Goal: Task Accomplishment & Management: Use online tool/utility

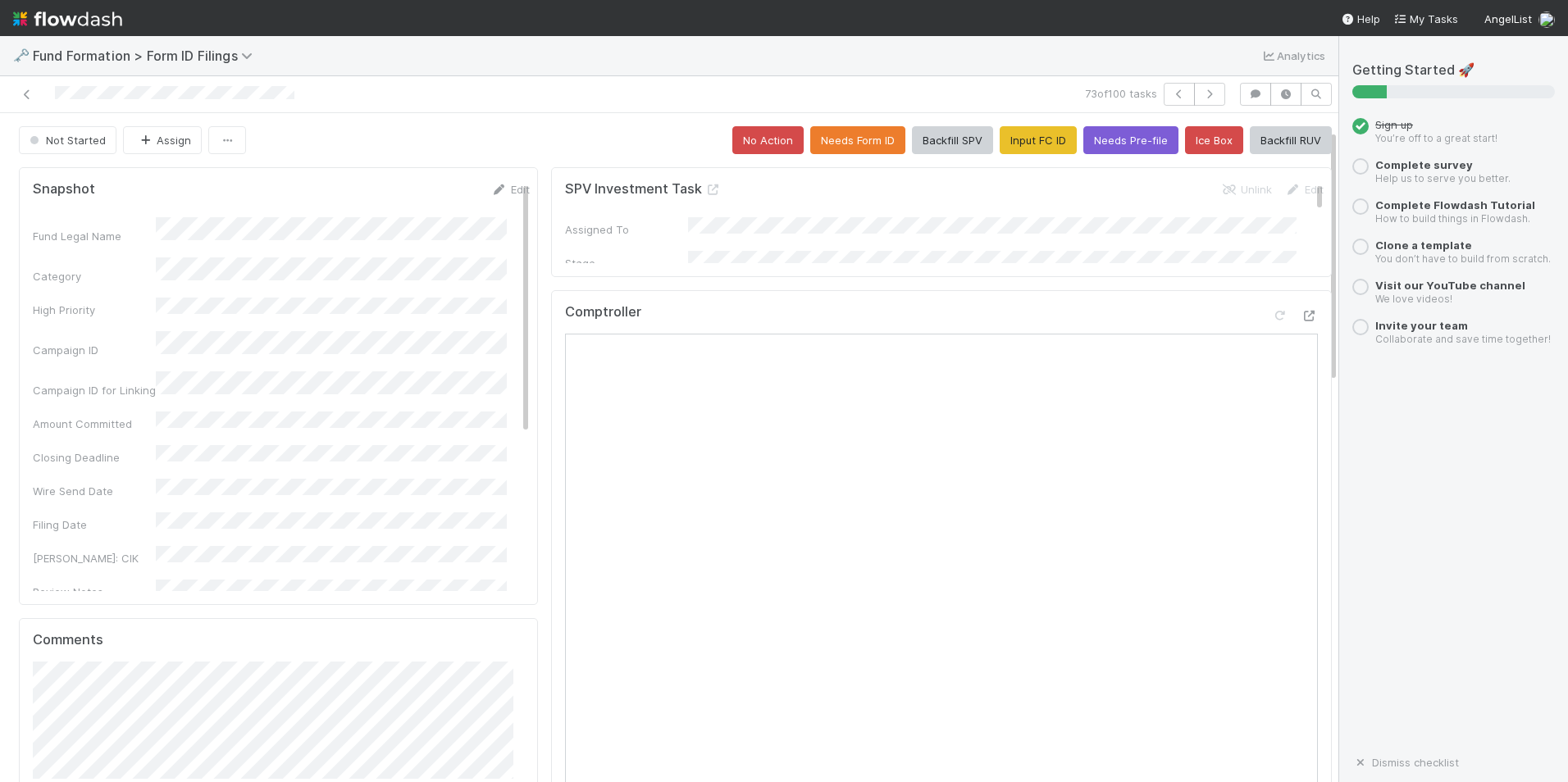
scroll to position [82, 0]
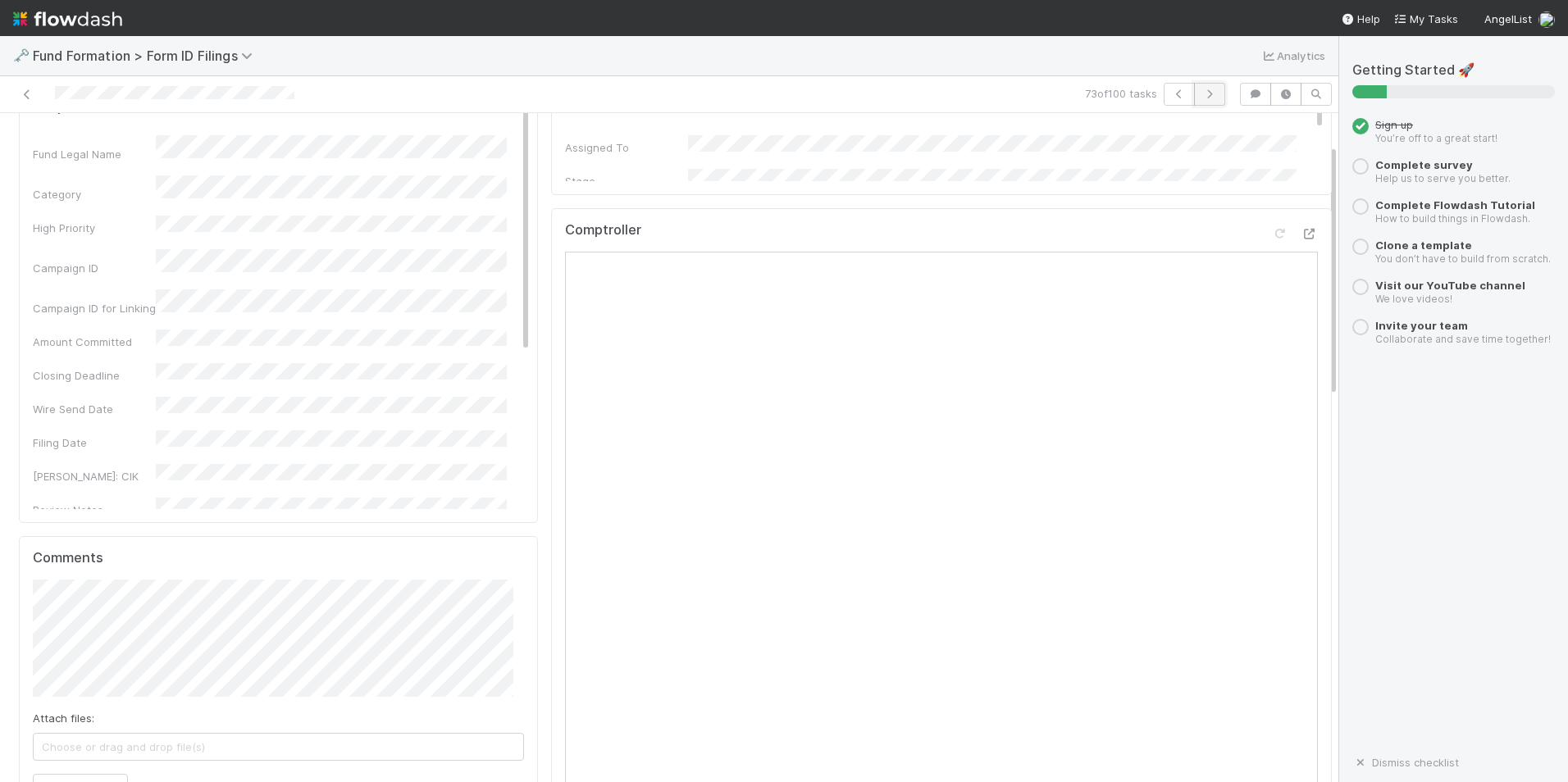
click at [1198, 88] on button "button" at bounding box center [1209, 94] width 31 height 23
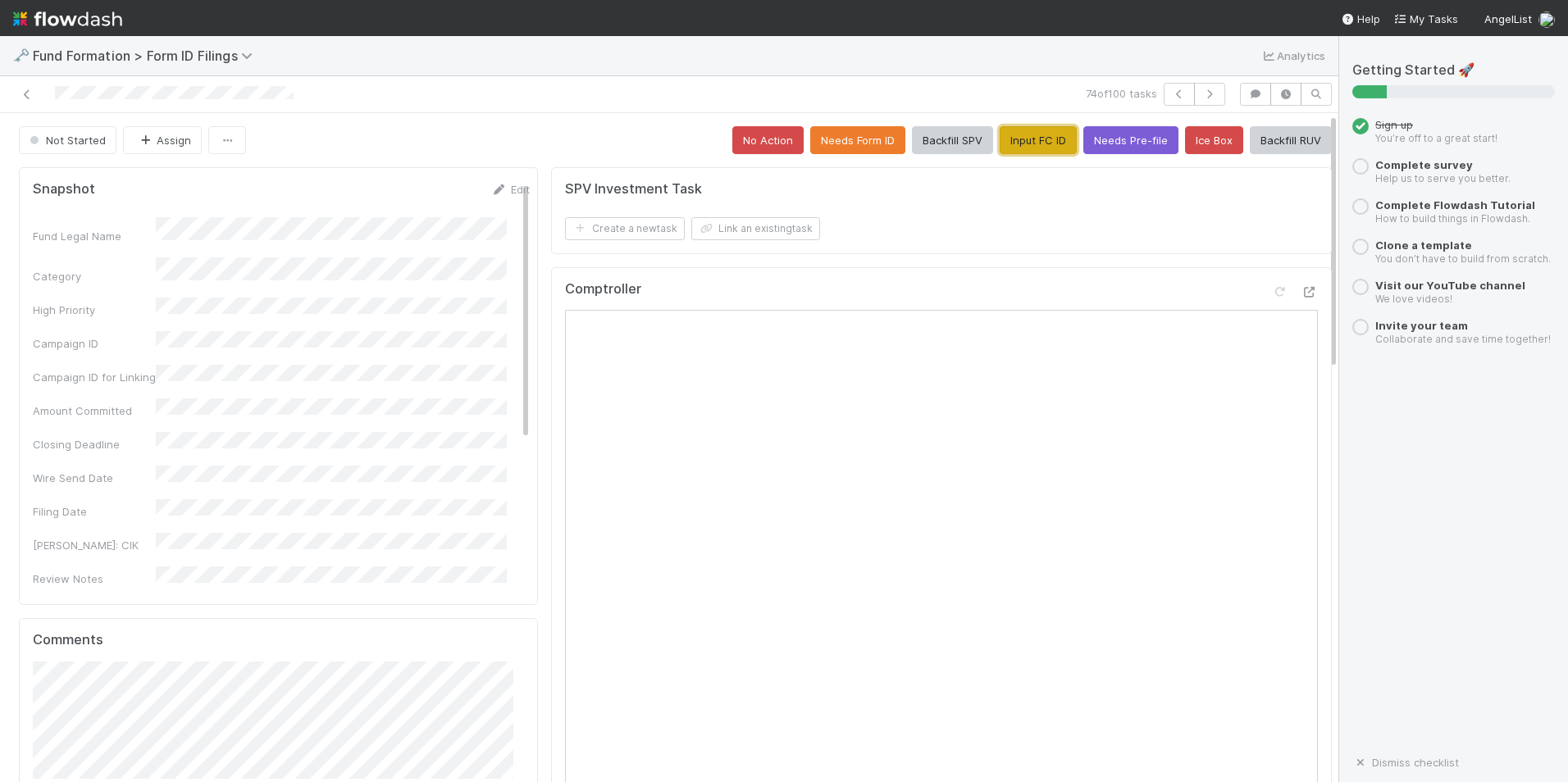
click at [1003, 149] on button "Input FC ID" at bounding box center [1038, 141] width 77 height 28
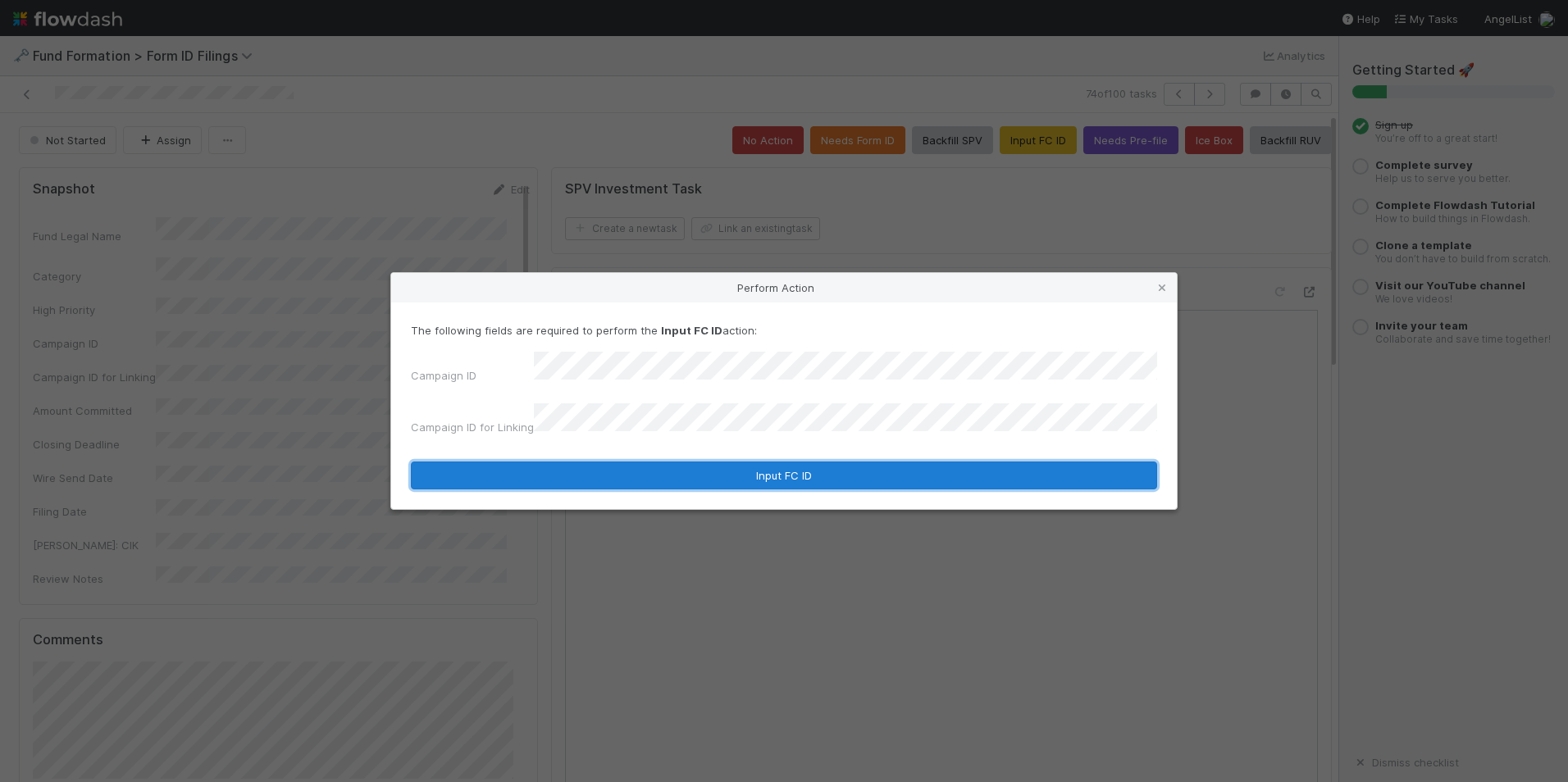
click at [760, 461] on button "Input FC ID" at bounding box center [784, 475] width 746 height 28
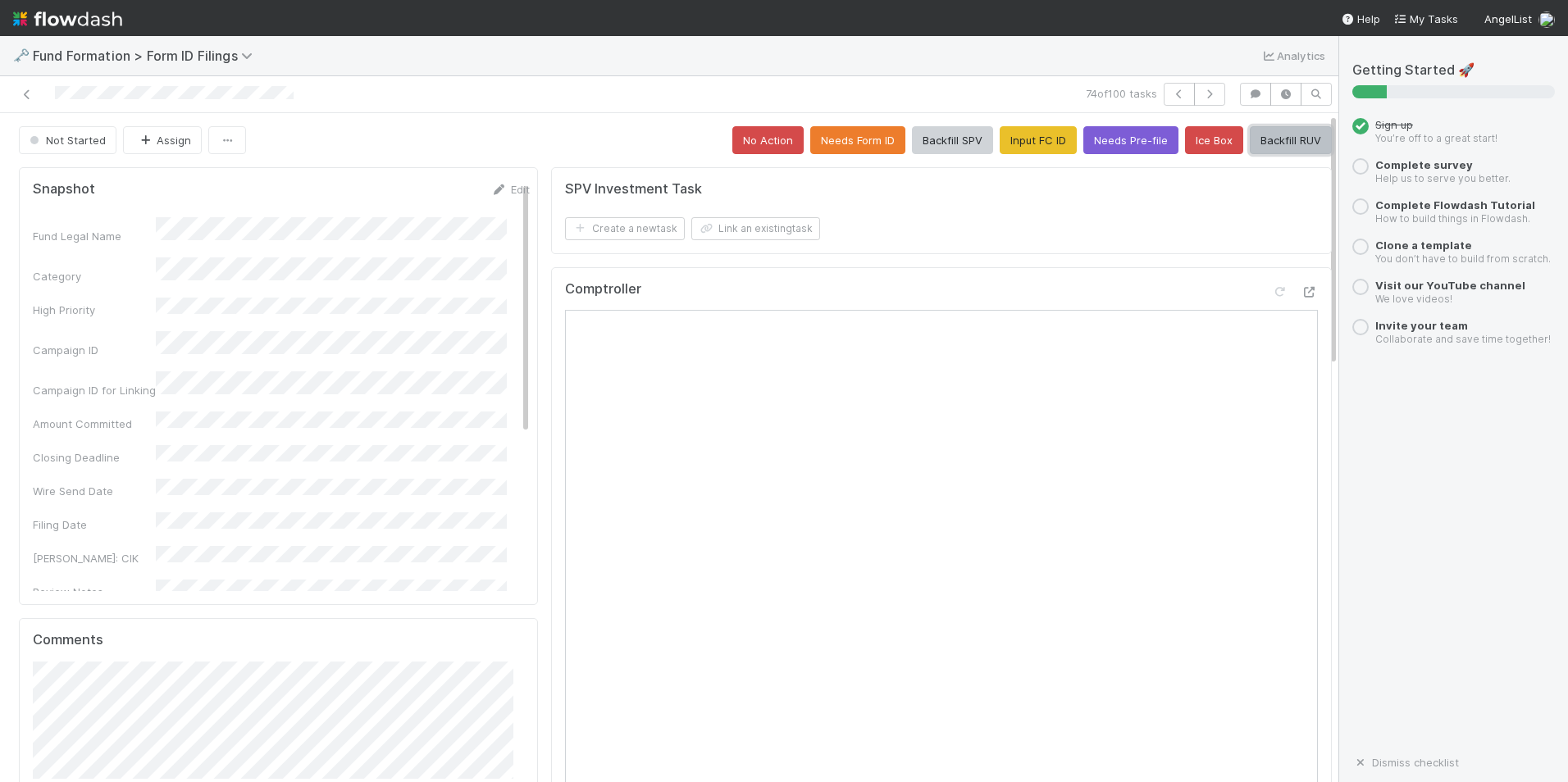
click at [1257, 147] on button "Backfill RUV" at bounding box center [1289, 141] width 82 height 28
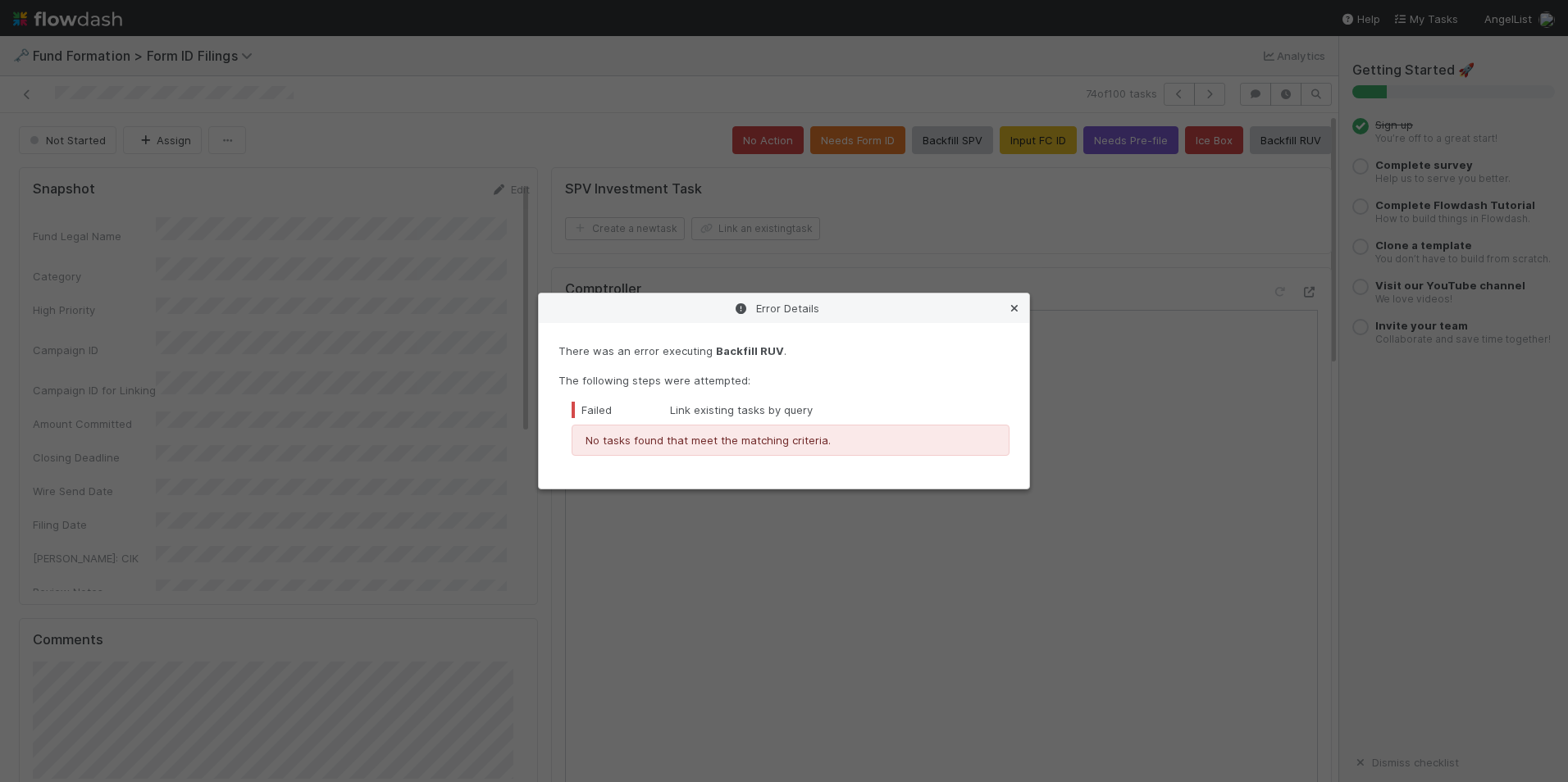
click at [1011, 310] on icon at bounding box center [1014, 308] width 16 height 10
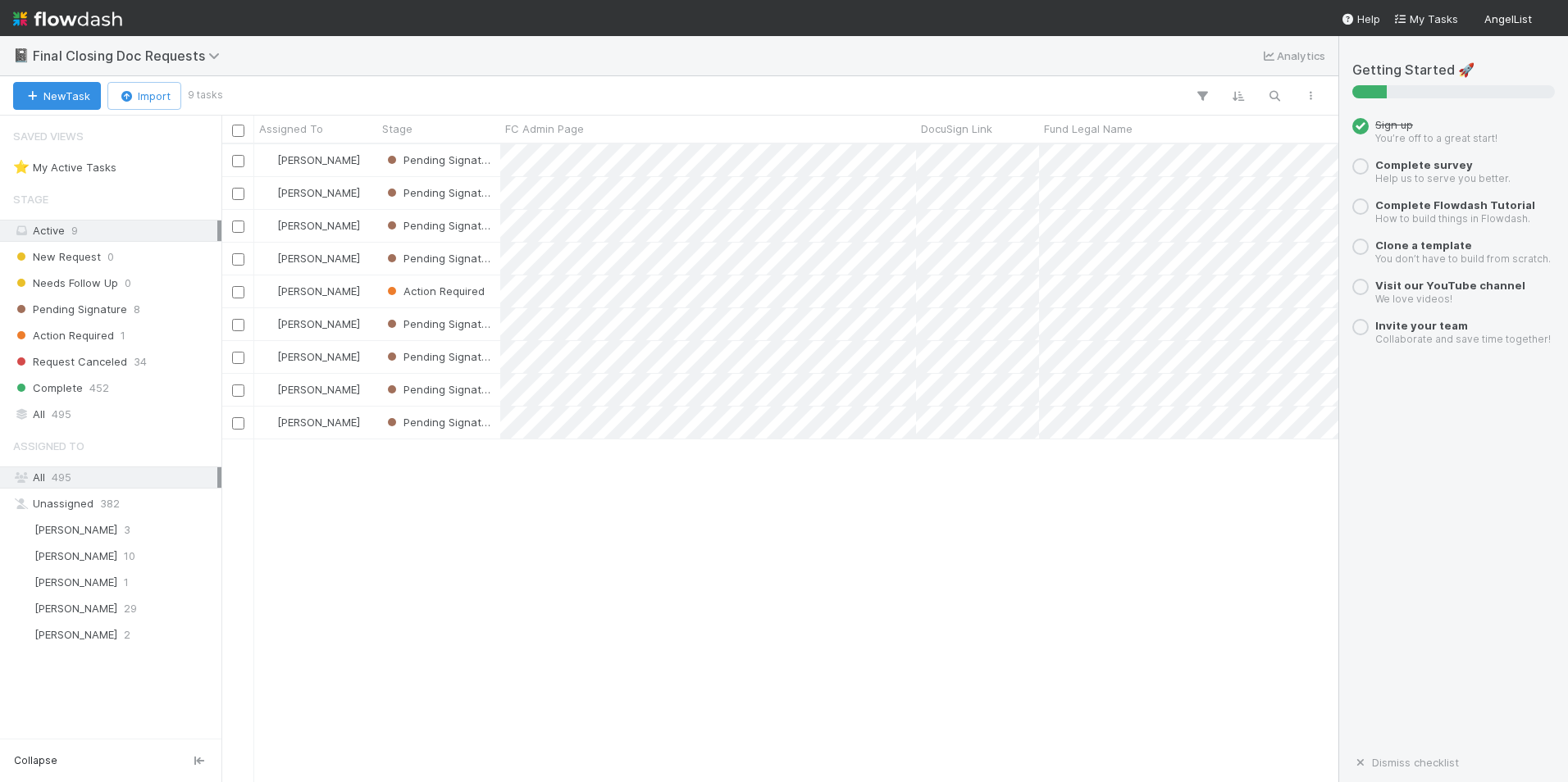
scroll to position [625, 1105]
